Goal: Communication & Community: Answer question/provide support

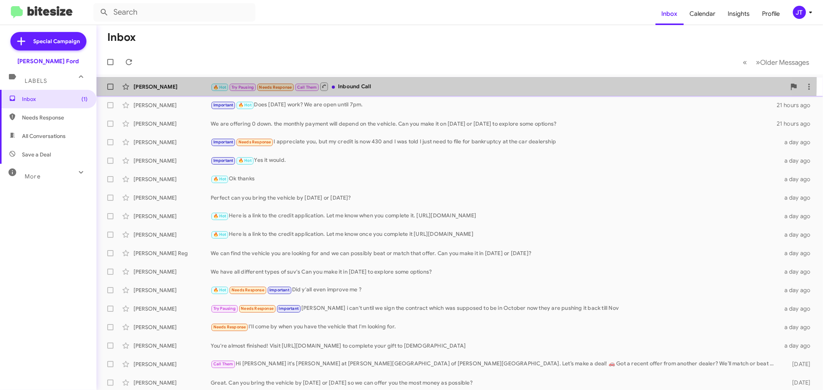
click at [412, 82] on div "🔥 Hot Try Pausing Needs Response Call Them Inbound Call" at bounding box center [498, 87] width 575 height 10
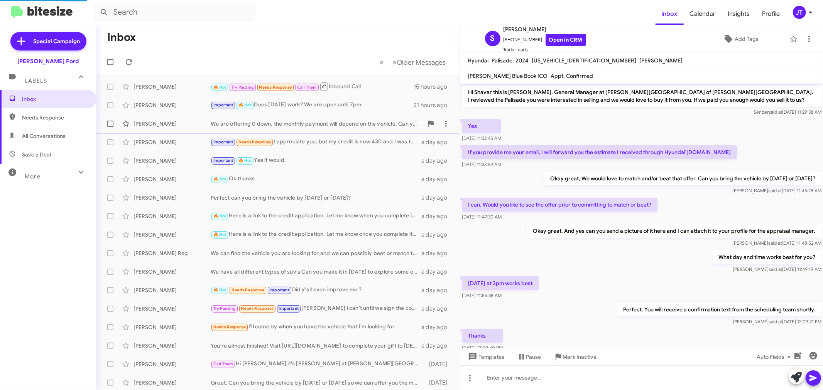
scroll to position [273, 0]
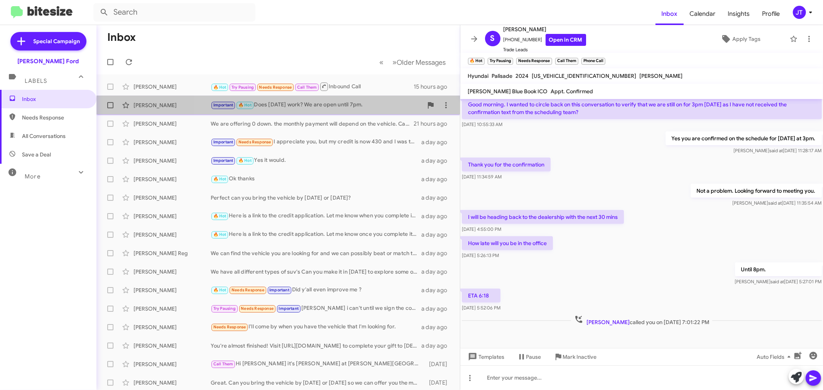
click at [358, 109] on div "Important 🔥 Hot Does [DATE] work? We are open until 7pm." at bounding box center [317, 105] width 212 height 9
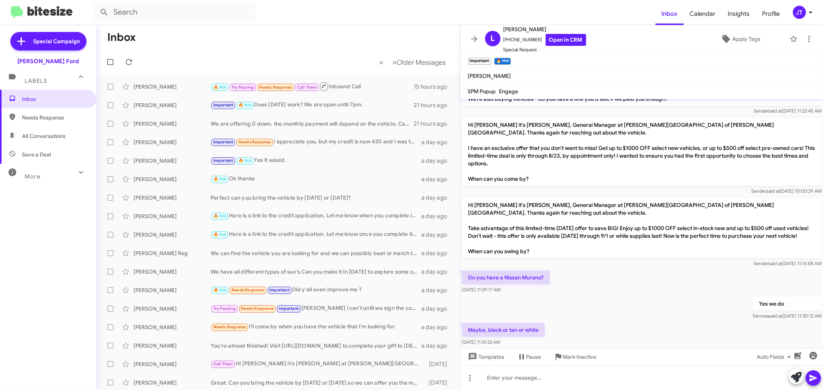
scroll to position [296, 0]
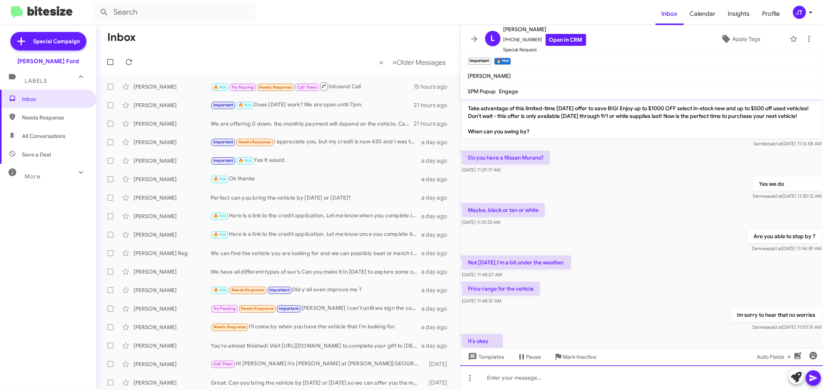
click at [617, 380] on div at bounding box center [641, 378] width 363 height 25
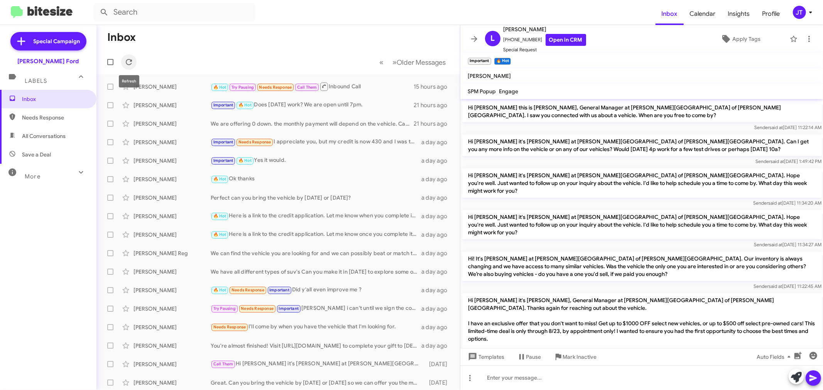
drag, startPoint x: 130, startPoint y: 58, endPoint x: 464, endPoint y: 57, distance: 334.1
click at [129, 59] on icon at bounding box center [128, 61] width 9 height 9
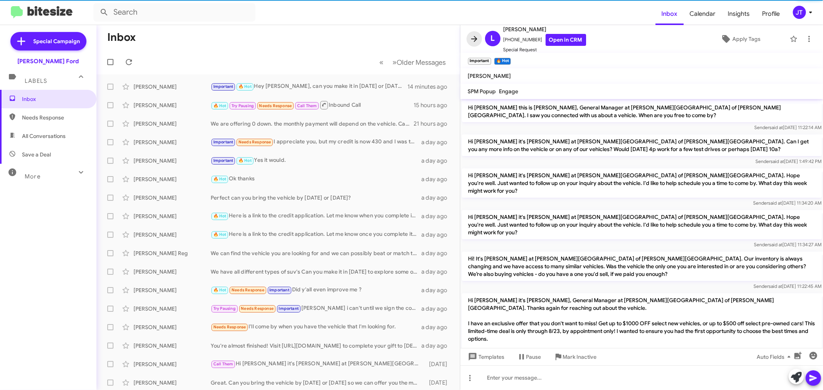
click at [471, 39] on icon at bounding box center [474, 38] width 9 height 9
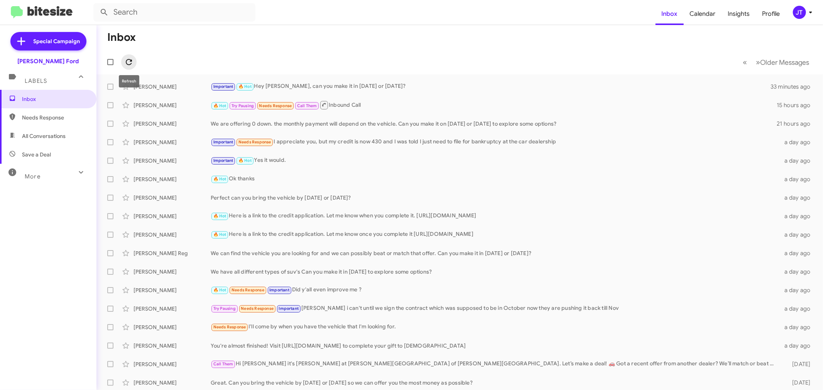
click at [134, 59] on span at bounding box center [128, 61] width 15 height 9
